Goal: Transaction & Acquisition: Purchase product/service

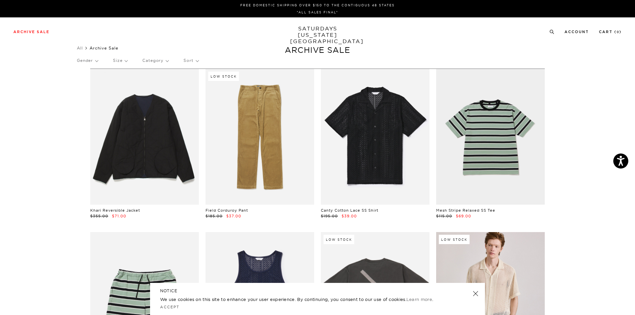
click at [317, 28] on link "SATURDAYS NEW YORK CITY" at bounding box center [317, 34] width 55 height 19
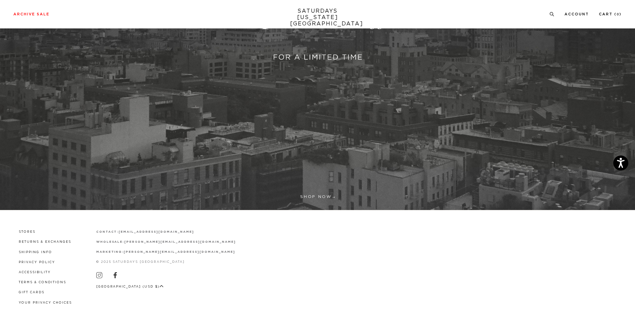
scroll to position [229, 0]
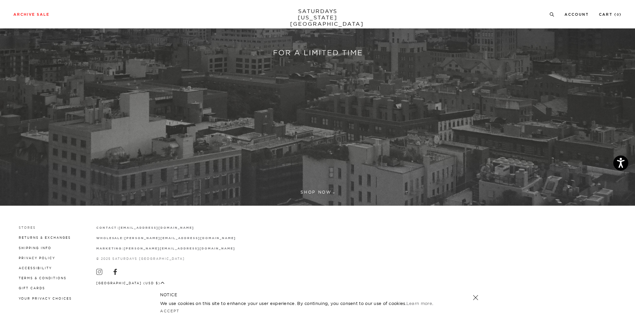
click at [29, 226] on link "Stores" at bounding box center [27, 228] width 17 height 4
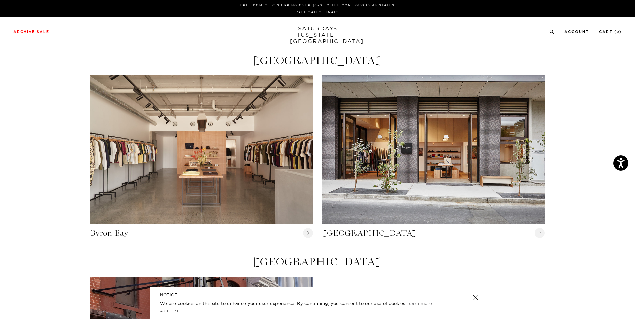
click at [324, 26] on link "SATURDAYS [US_STATE][GEOGRAPHIC_DATA]" at bounding box center [317, 34] width 55 height 19
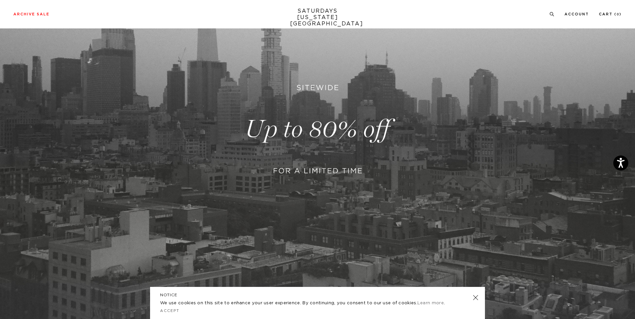
scroll to position [167, 0]
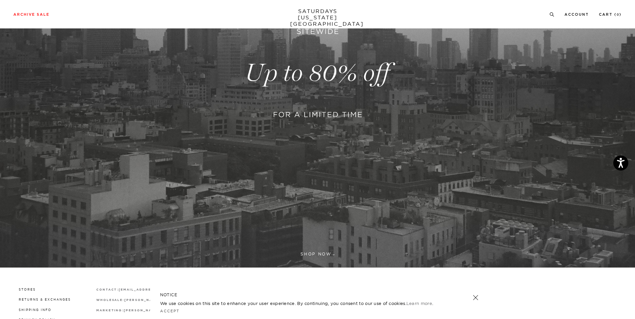
click at [310, 253] on link at bounding box center [317, 73] width 635 height 389
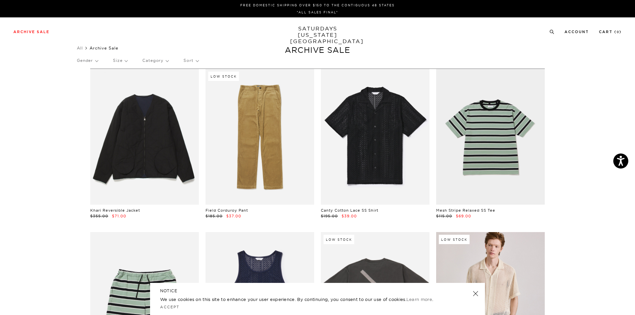
click at [127, 61] on p "Size" at bounding box center [120, 60] width 14 height 15
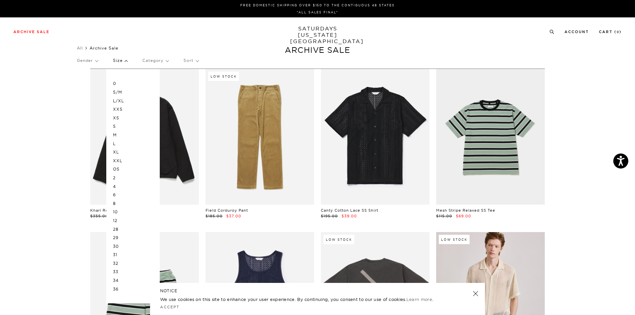
click at [128, 263] on p "32" at bounding box center [133, 263] width 40 height 9
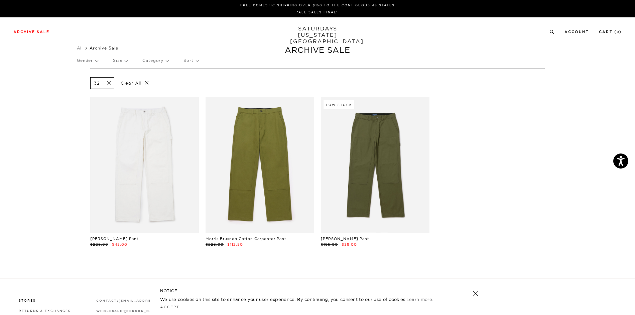
click at [127, 60] on p "Size" at bounding box center [120, 60] width 14 height 15
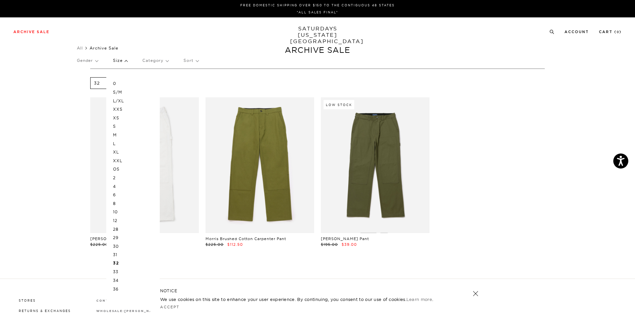
click at [66, 94] on section "32 Clear All Morris Carpenter Pant $225.00 $45.00 Morris Brushed Cotton Carpent…" at bounding box center [317, 174] width 635 height 210
click at [119, 135] on p "M" at bounding box center [133, 135] width 40 height 9
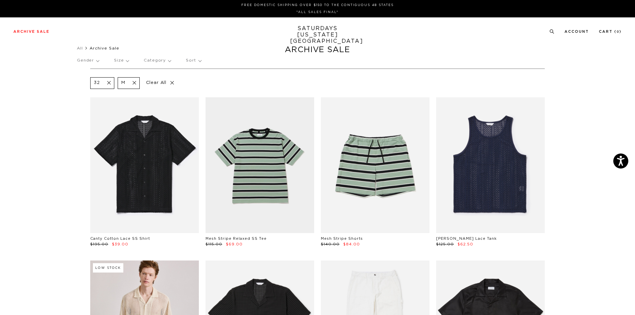
click at [125, 57] on p "Size" at bounding box center [121, 60] width 15 height 15
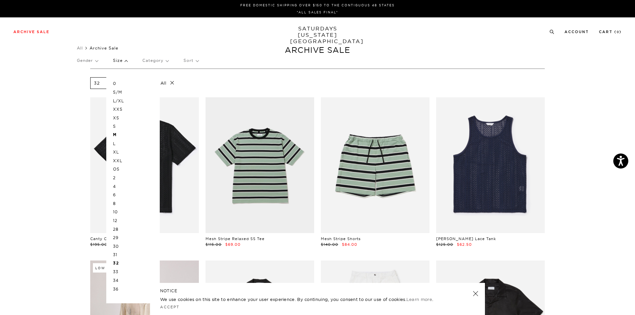
click at [118, 81] on p "0" at bounding box center [133, 83] width 40 height 9
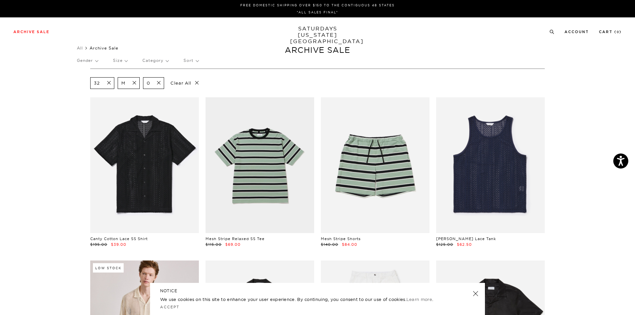
click at [159, 83] on span at bounding box center [157, 83] width 14 height 6
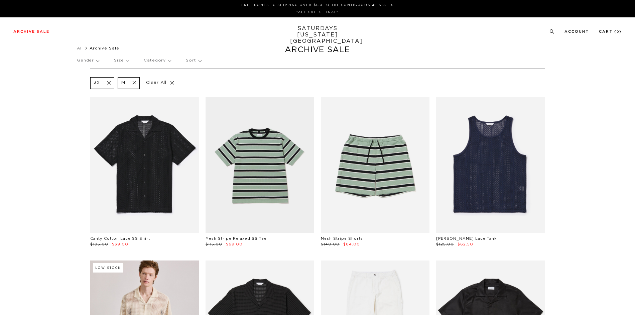
click at [124, 61] on p "Size" at bounding box center [121, 60] width 15 height 15
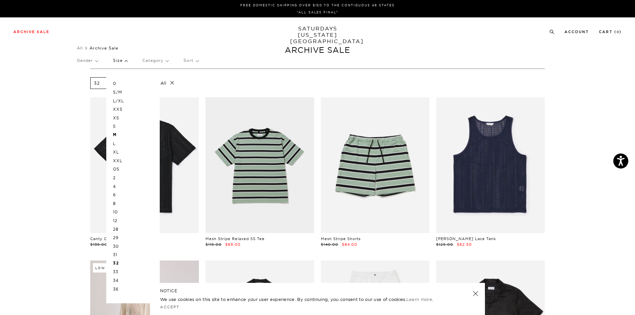
click at [118, 167] on p "OS" at bounding box center [133, 169] width 40 height 9
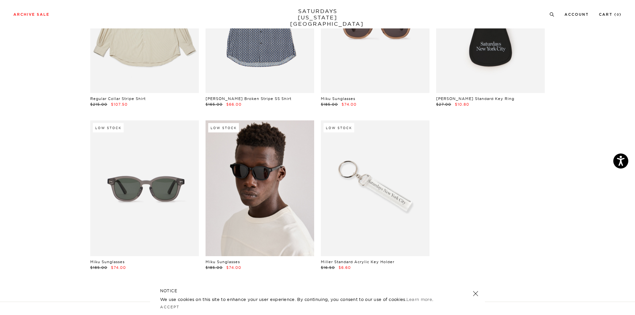
scroll to position [3211, 0]
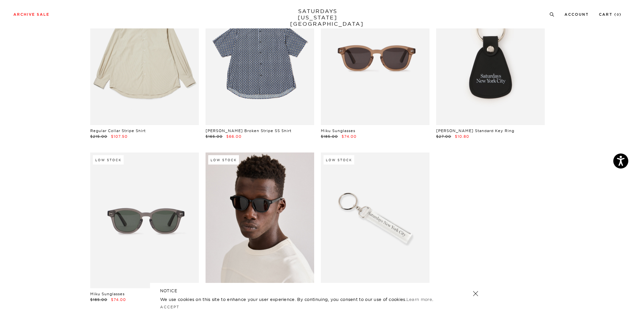
click at [257, 210] on link at bounding box center [260, 221] width 109 height 136
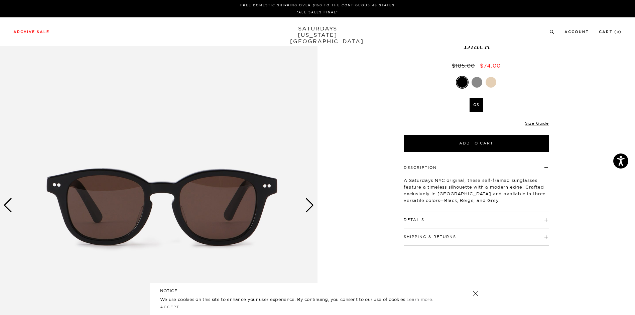
scroll to position [67, 0]
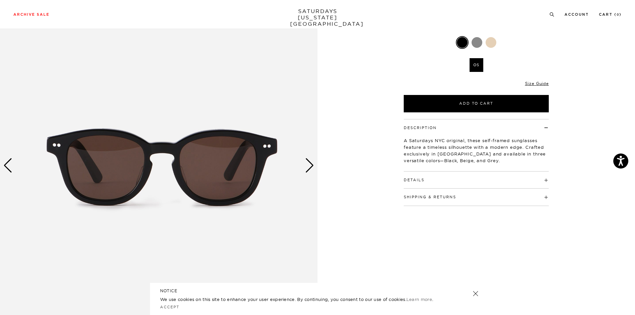
click at [310, 168] on div "Next slide" at bounding box center [309, 165] width 9 height 15
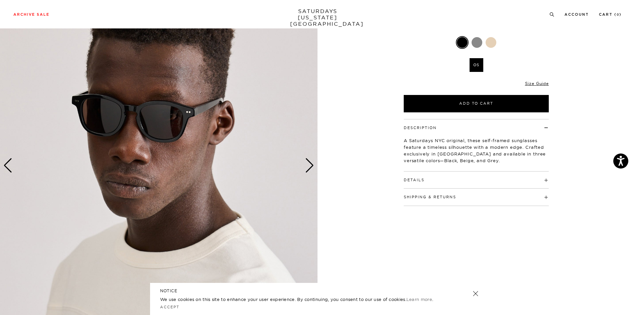
click at [310, 168] on div "Next slide" at bounding box center [309, 165] width 9 height 15
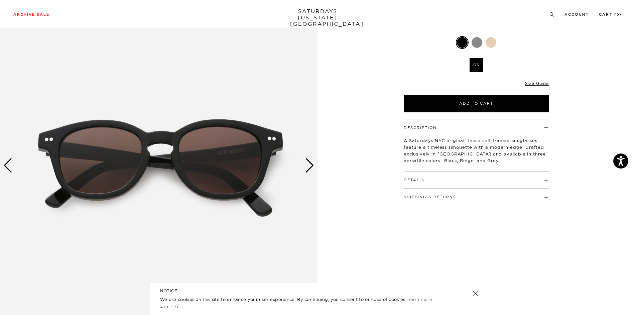
click at [310, 168] on div "Next slide" at bounding box center [309, 165] width 9 height 15
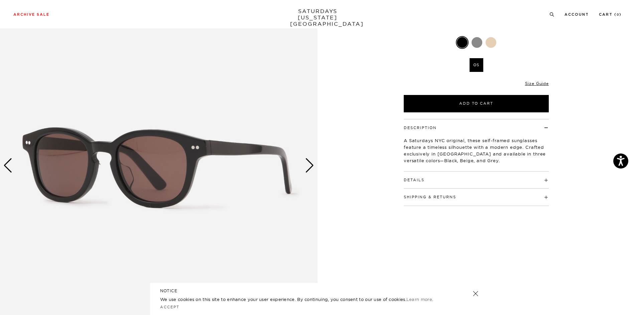
click at [310, 168] on div "Next slide" at bounding box center [309, 165] width 9 height 15
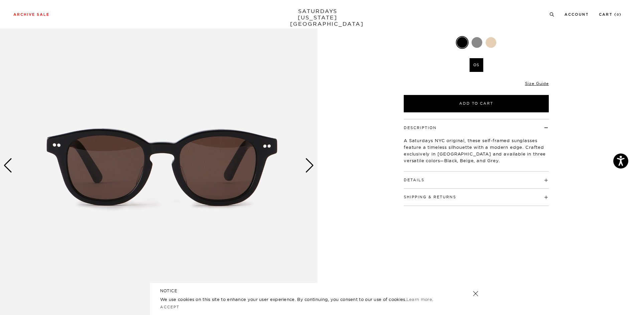
click at [310, 168] on div "Next slide" at bounding box center [309, 165] width 9 height 15
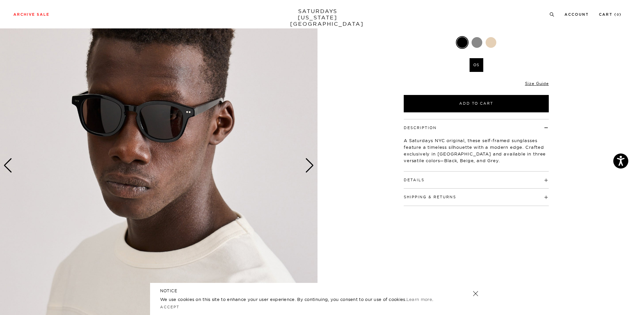
click at [480, 44] on div at bounding box center [477, 42] width 11 height 11
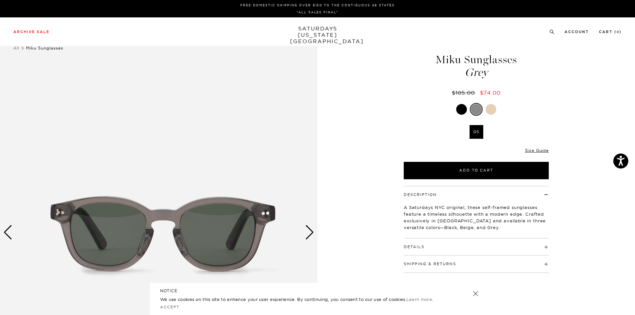
click at [310, 232] on div "Next slide" at bounding box center [309, 232] width 9 height 15
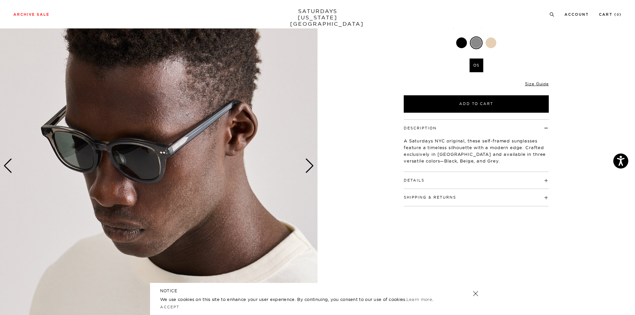
scroll to position [67, 0]
click at [309, 168] on div "Next slide" at bounding box center [309, 165] width 9 height 15
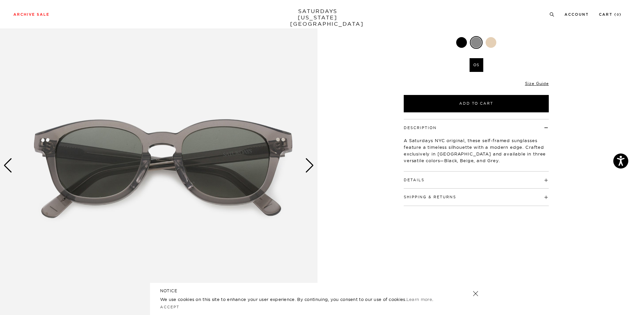
click at [309, 168] on div "Next slide" at bounding box center [309, 165] width 9 height 15
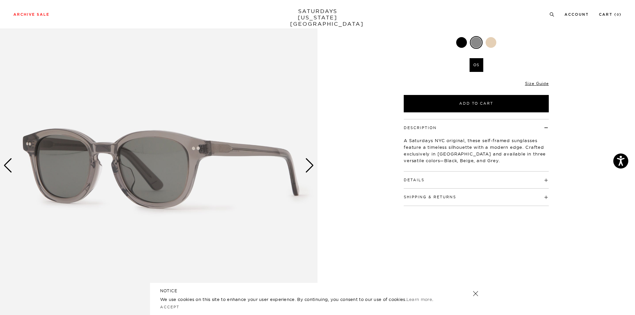
click at [309, 168] on div "Next slide" at bounding box center [309, 165] width 9 height 15
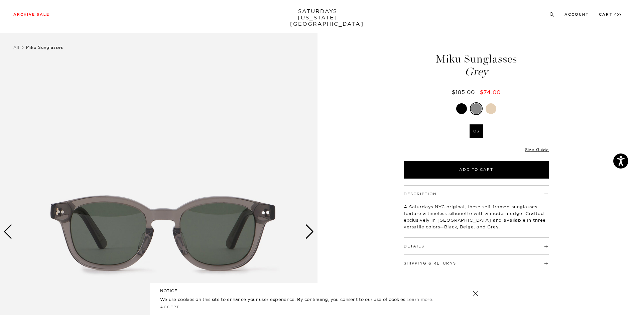
scroll to position [0, 0]
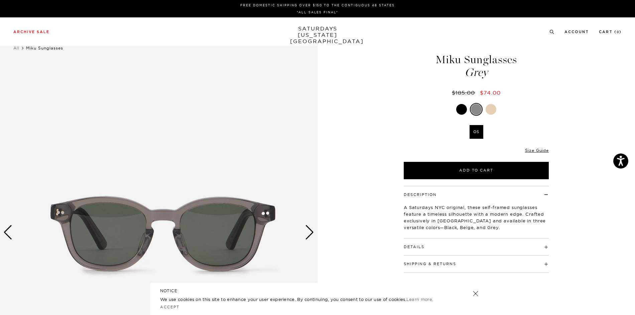
click at [491, 113] on div at bounding box center [491, 109] width 11 height 11
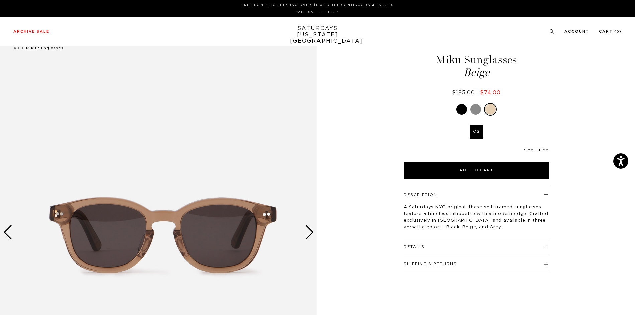
click at [311, 232] on div "Next slide" at bounding box center [309, 232] width 9 height 15
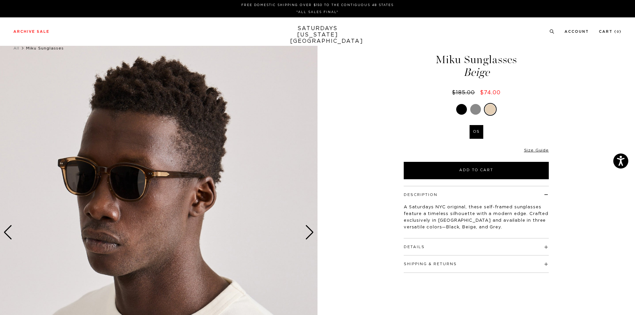
click at [311, 232] on div "Next slide" at bounding box center [309, 232] width 9 height 15
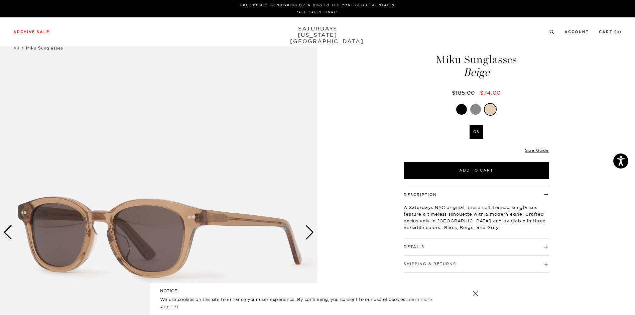
click at [311, 232] on div "Next slide" at bounding box center [309, 232] width 9 height 15
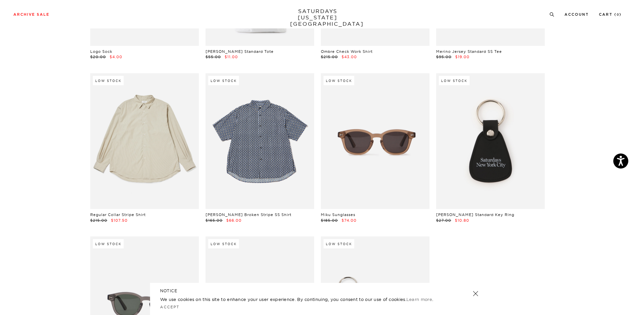
scroll to position [3111, 0]
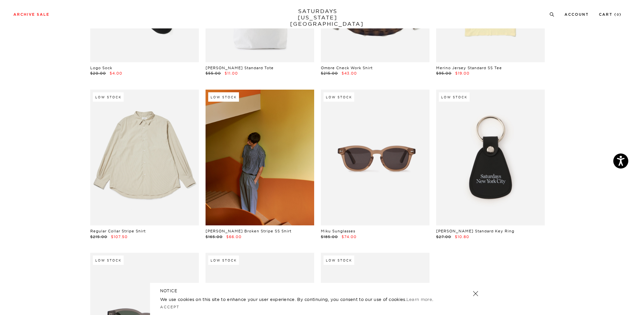
click at [271, 165] on link at bounding box center [260, 158] width 109 height 136
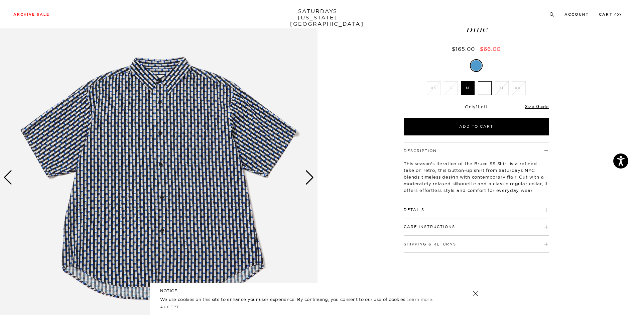
scroll to position [67, 0]
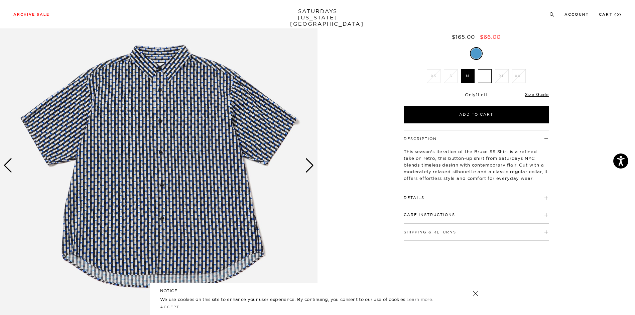
click at [314, 167] on div "Next slide" at bounding box center [309, 165] width 9 height 15
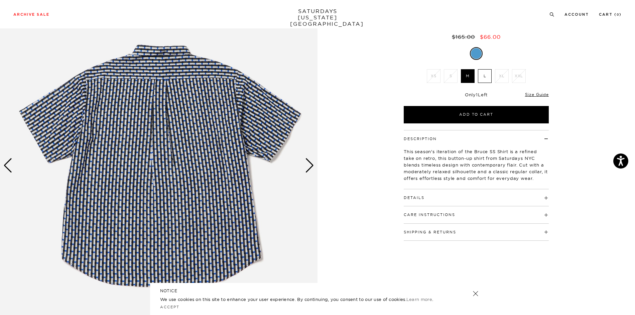
click at [312, 168] on div "Next slide" at bounding box center [309, 165] width 9 height 15
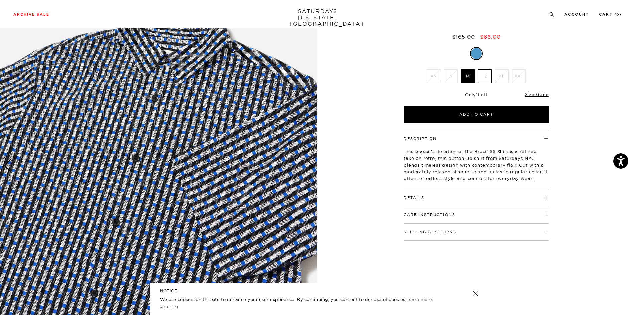
click at [312, 168] on div "Next slide" at bounding box center [309, 165] width 9 height 15
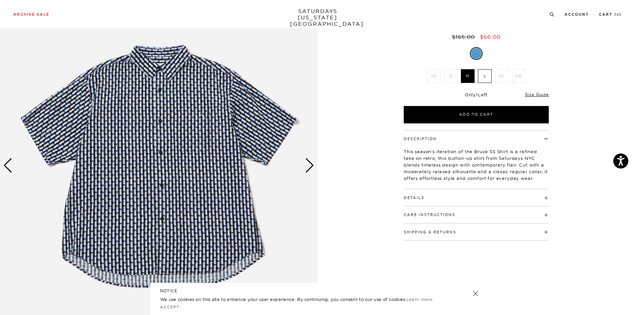
click at [312, 168] on div "Next slide" at bounding box center [309, 165] width 9 height 15
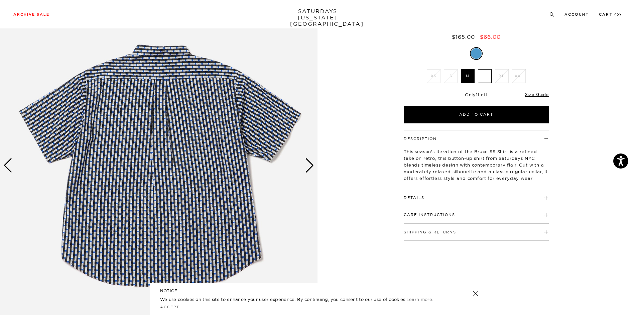
click at [312, 168] on div "Next slide" at bounding box center [309, 165] width 9 height 15
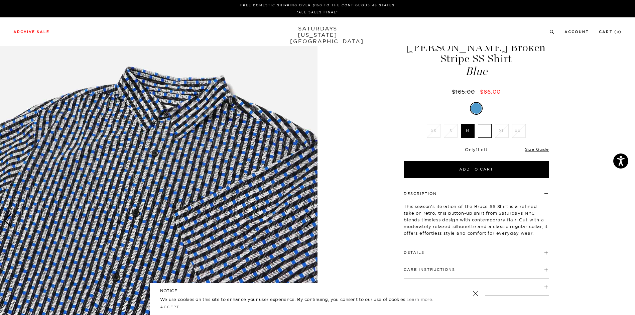
scroll to position [0, 0]
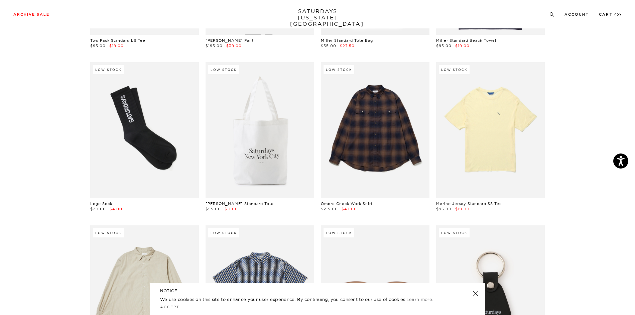
scroll to position [2943, 0]
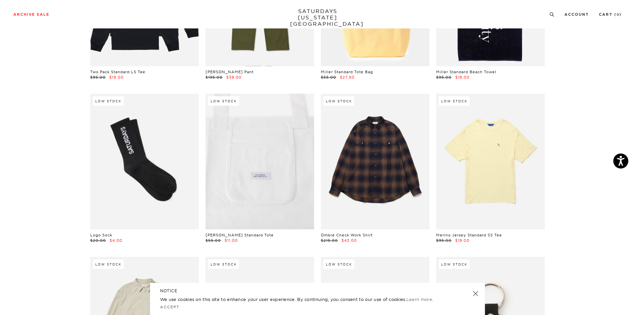
click at [264, 173] on link at bounding box center [260, 162] width 109 height 136
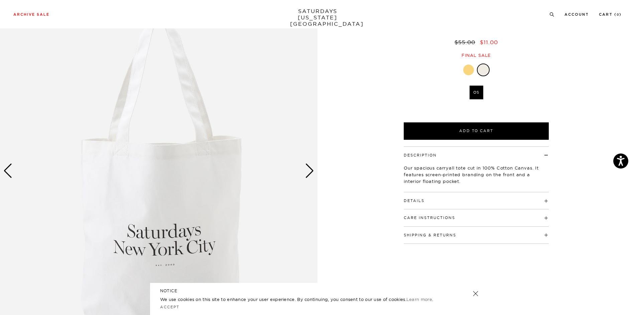
scroll to position [67, 0]
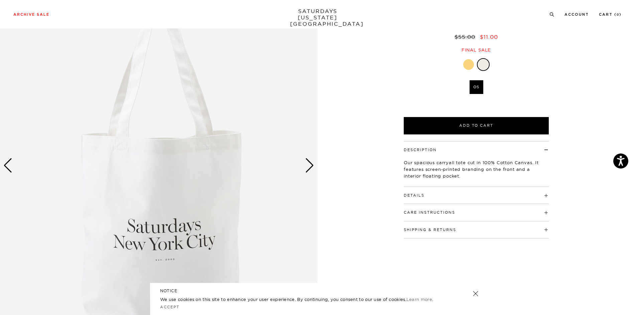
click at [312, 166] on div "Next slide" at bounding box center [309, 165] width 9 height 15
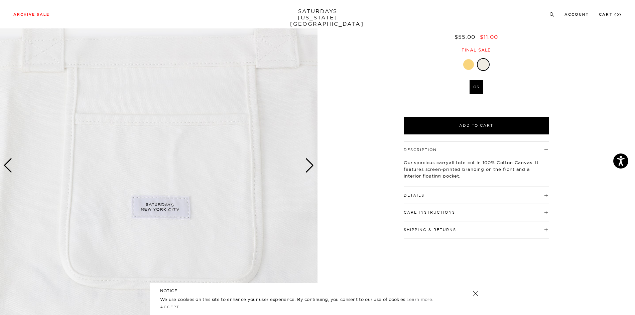
click at [312, 166] on div "Next slide" at bounding box center [309, 165] width 9 height 15
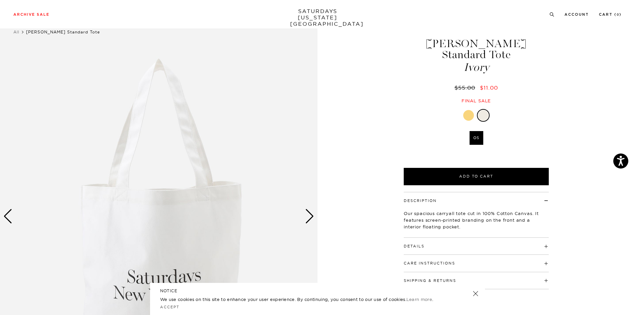
scroll to position [0, 0]
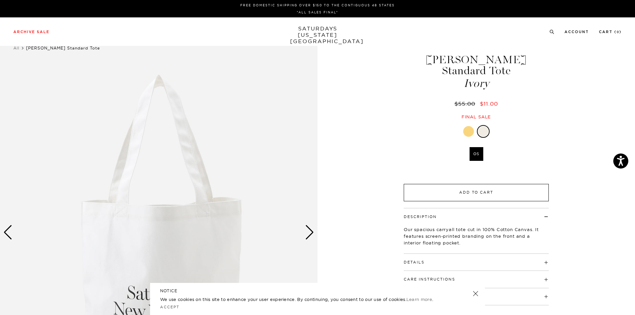
click at [468, 184] on button "Add to Cart" at bounding box center [476, 192] width 145 height 17
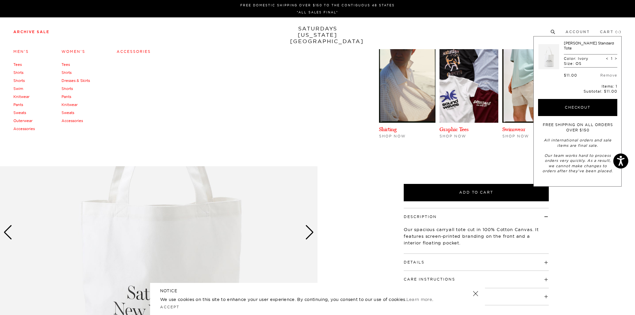
click at [36, 29] on li "Archive Sale Men's Tees Shirts Shorts Swim Knitwear Pants Sweats Outerwear" at bounding box center [31, 31] width 36 height 6
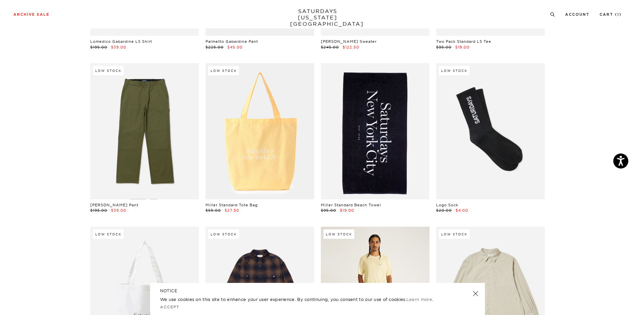
scroll to position [2809, 0]
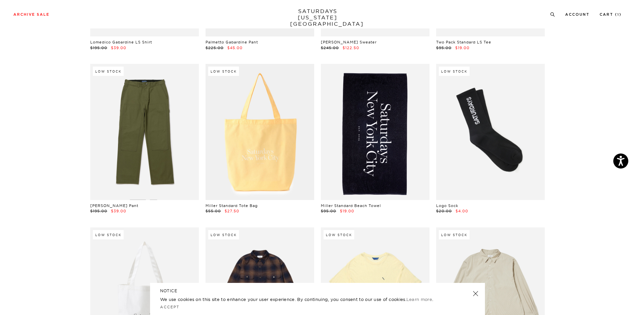
click at [374, 140] on link at bounding box center [375, 132] width 109 height 136
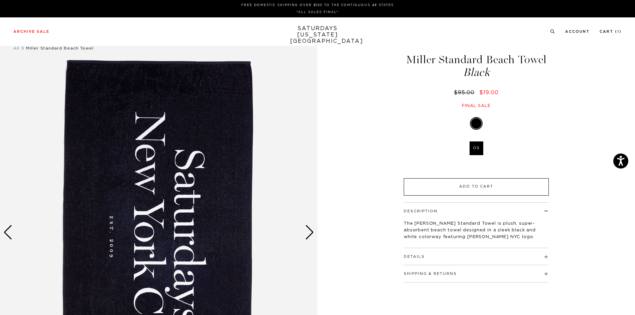
click at [482, 188] on button "Add to Cart" at bounding box center [476, 186] width 145 height 17
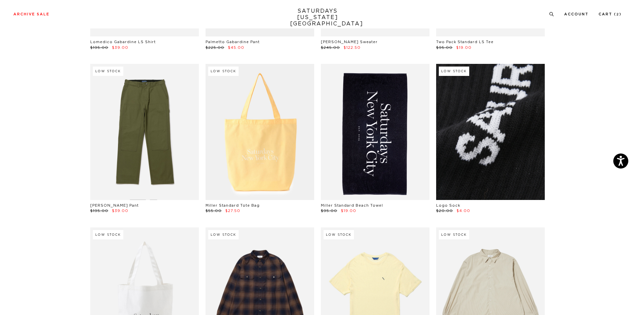
click at [497, 164] on link at bounding box center [490, 132] width 109 height 136
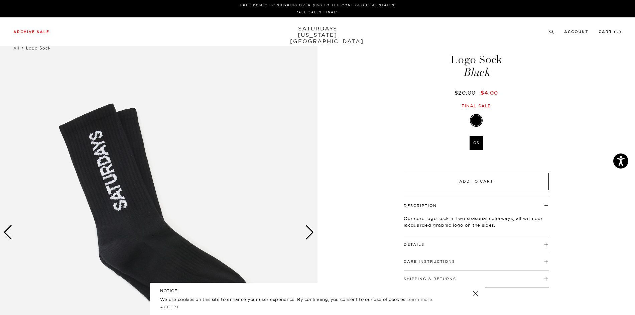
click at [476, 182] on button "Add to Cart" at bounding box center [476, 181] width 145 height 17
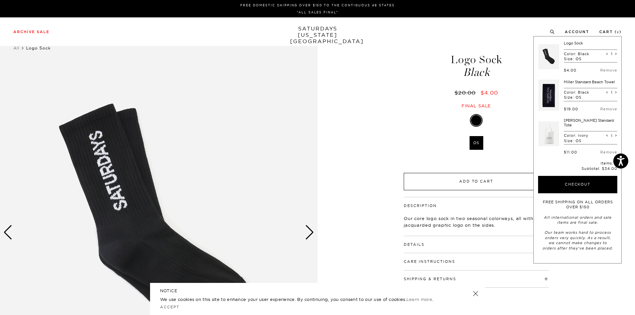
click at [476, 185] on button "Add to Cart" at bounding box center [476, 181] width 145 height 17
click at [478, 183] on button "Add to Cart" at bounding box center [476, 181] width 145 height 17
click at [475, 182] on button "Add to Cart" at bounding box center [476, 181] width 145 height 17
click at [476, 181] on button "Add to Cart" at bounding box center [476, 181] width 145 height 17
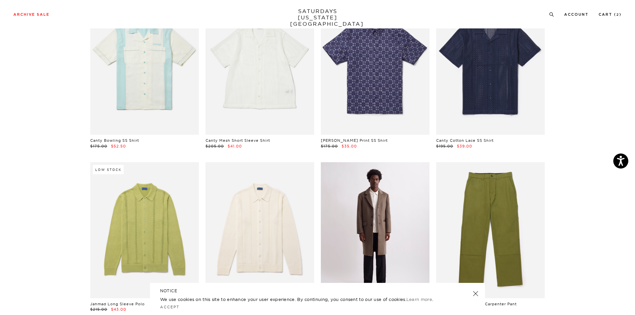
scroll to position [1505, 0]
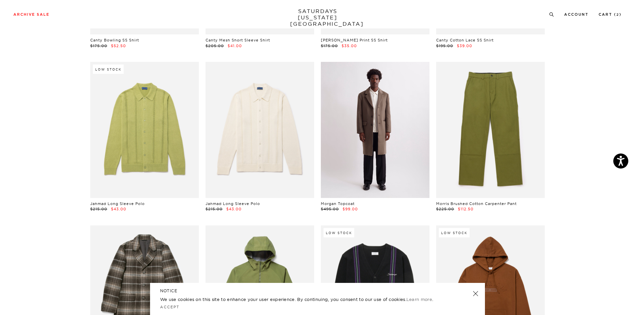
click at [384, 165] on link at bounding box center [375, 130] width 109 height 136
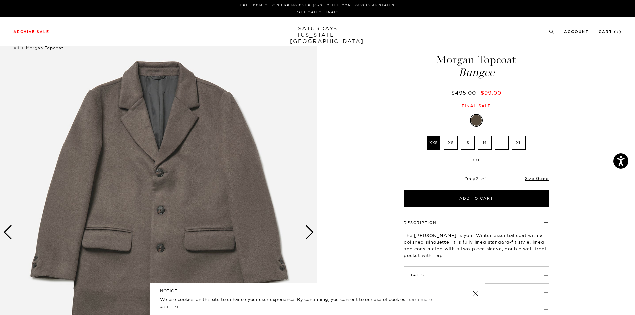
click at [484, 145] on label "M" at bounding box center [485, 143] width 14 height 14
click at [0, 0] on input "M" at bounding box center [0, 0] width 0 height 0
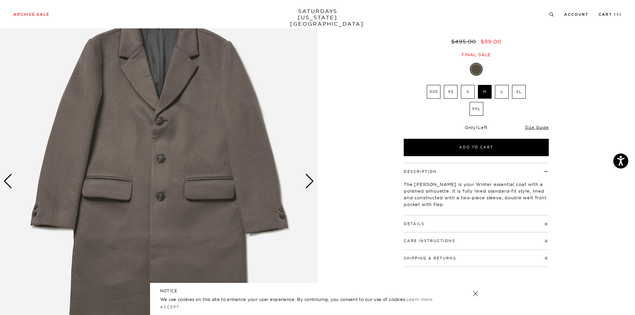
scroll to position [67, 0]
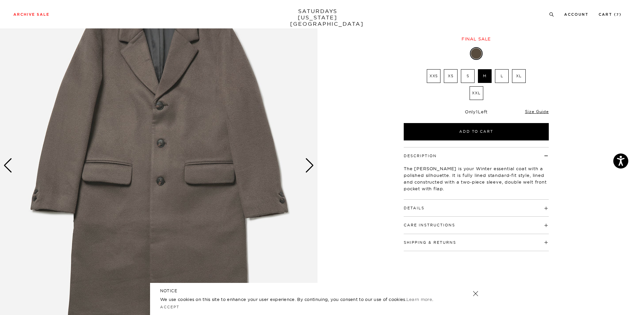
click at [487, 211] on div "Details 50% Wool, 50% Polyester Fully lined interior Standard lapel notch colla…" at bounding box center [476, 208] width 145 height 17
click at [425, 209] on h4 "Details" at bounding box center [476, 205] width 145 height 11
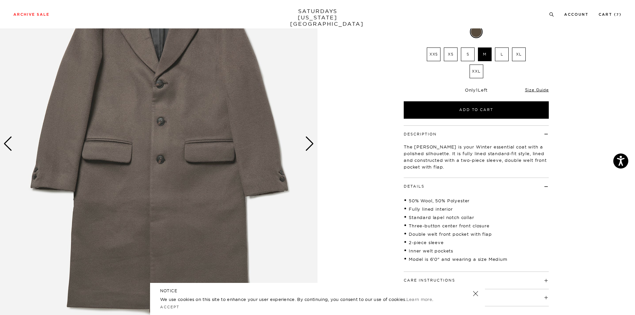
scroll to position [100, 0]
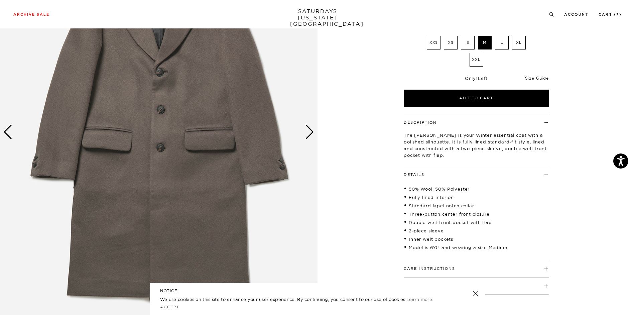
click at [436, 268] on button "Care Instructions" at bounding box center [430, 269] width 52 height 4
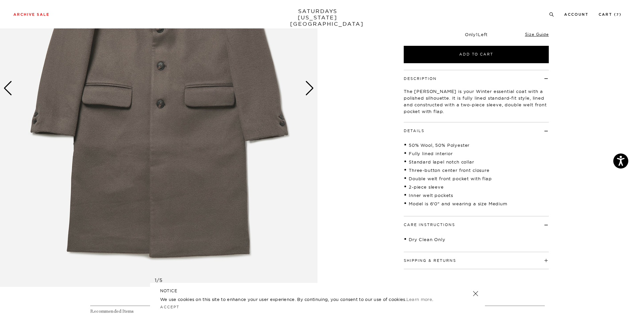
scroll to position [201, 0]
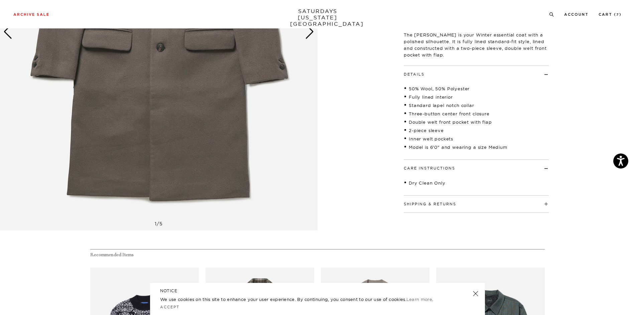
click at [442, 204] on button "Shipping & Returns" at bounding box center [430, 204] width 53 height 4
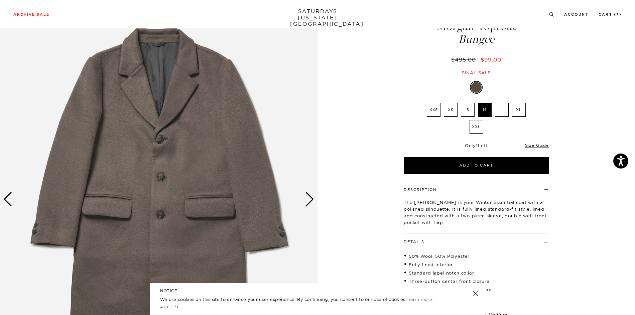
scroll to position [33, 0]
click at [312, 199] on div "Next slide" at bounding box center [309, 199] width 9 height 15
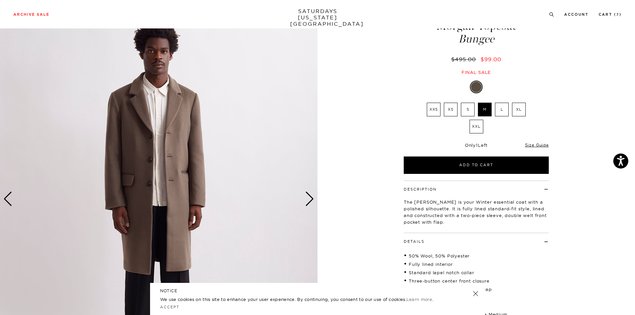
click at [312, 199] on div "Next slide" at bounding box center [309, 199] width 9 height 15
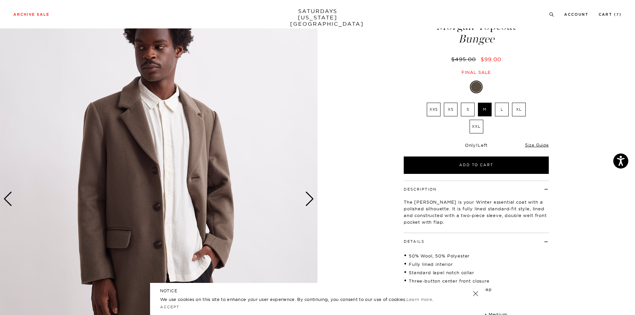
click at [312, 199] on div "Next slide" at bounding box center [309, 199] width 9 height 15
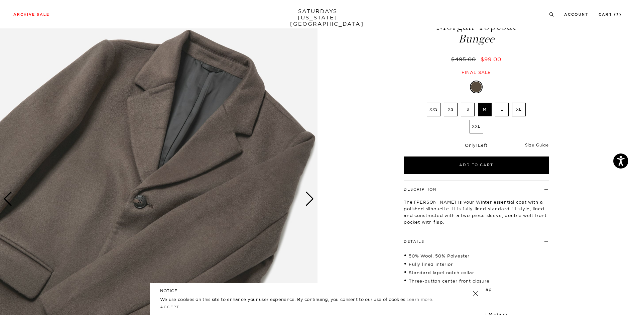
click at [312, 199] on div "Next slide" at bounding box center [309, 199] width 9 height 15
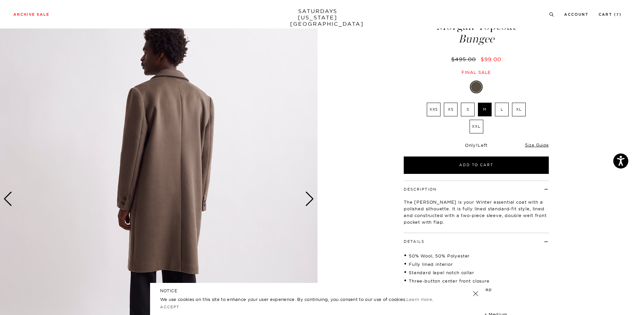
click at [312, 199] on div "Next slide" at bounding box center [309, 199] width 9 height 15
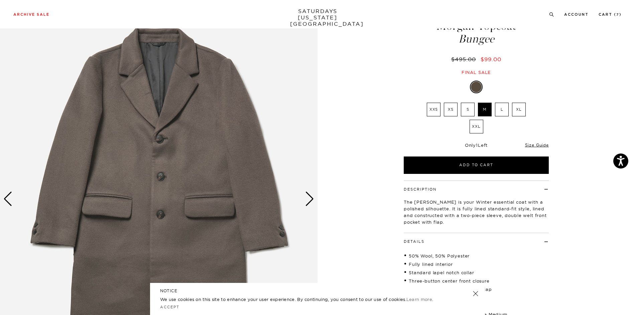
click at [310, 197] on div "Next slide" at bounding box center [309, 199] width 9 height 15
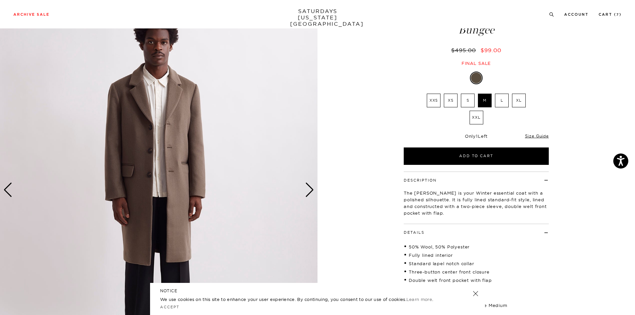
scroll to position [0, 0]
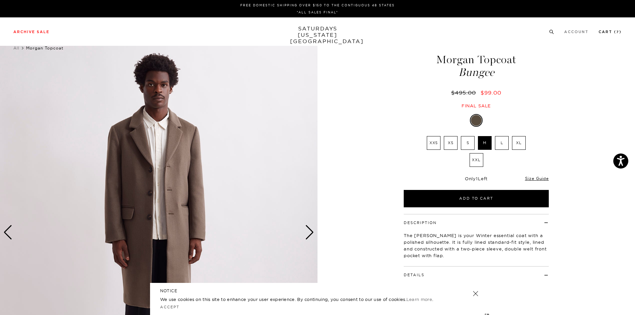
click at [613, 33] on link "Cart ( 7 )" at bounding box center [610, 32] width 23 height 4
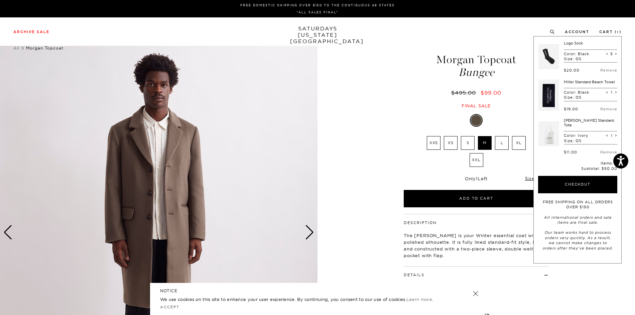
click at [617, 133] on span ">" at bounding box center [616, 135] width 3 height 5
type input "2"
click at [616, 93] on span ">" at bounding box center [616, 92] width 3 height 5
type input "2"
click at [567, 181] on button "Checkout" at bounding box center [577, 184] width 79 height 17
